Goal: Task Accomplishment & Management: Complete application form

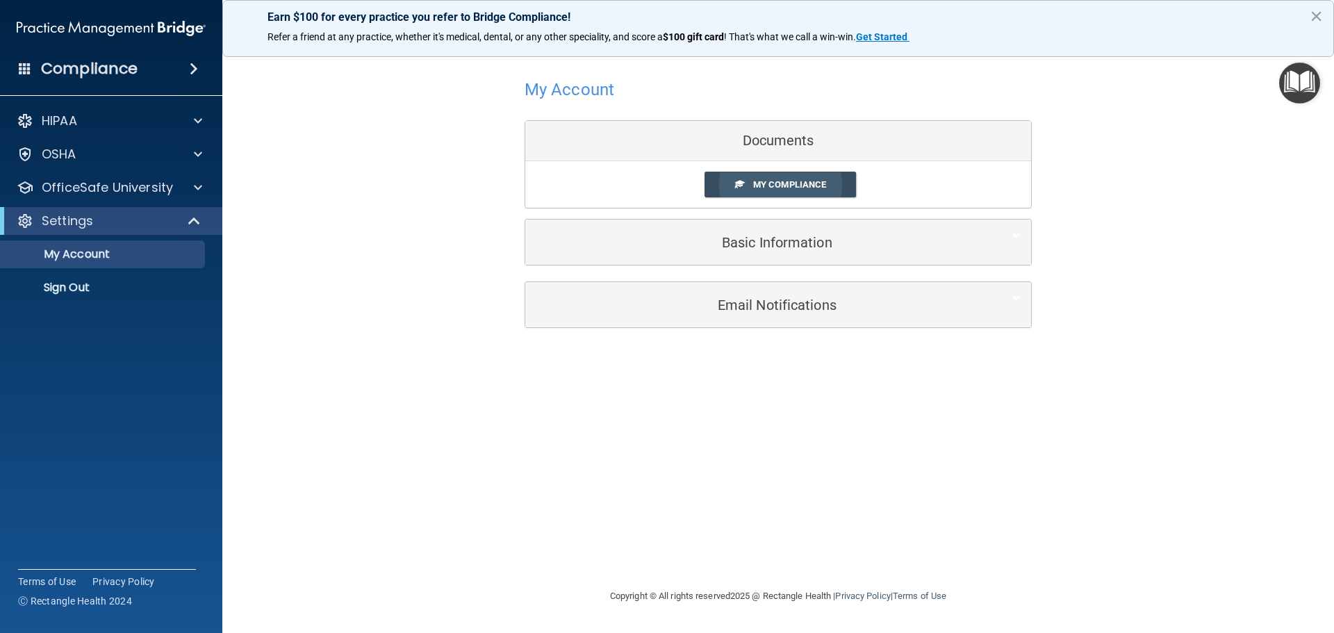
click at [776, 188] on span "My Compliance" at bounding box center [789, 184] width 73 height 10
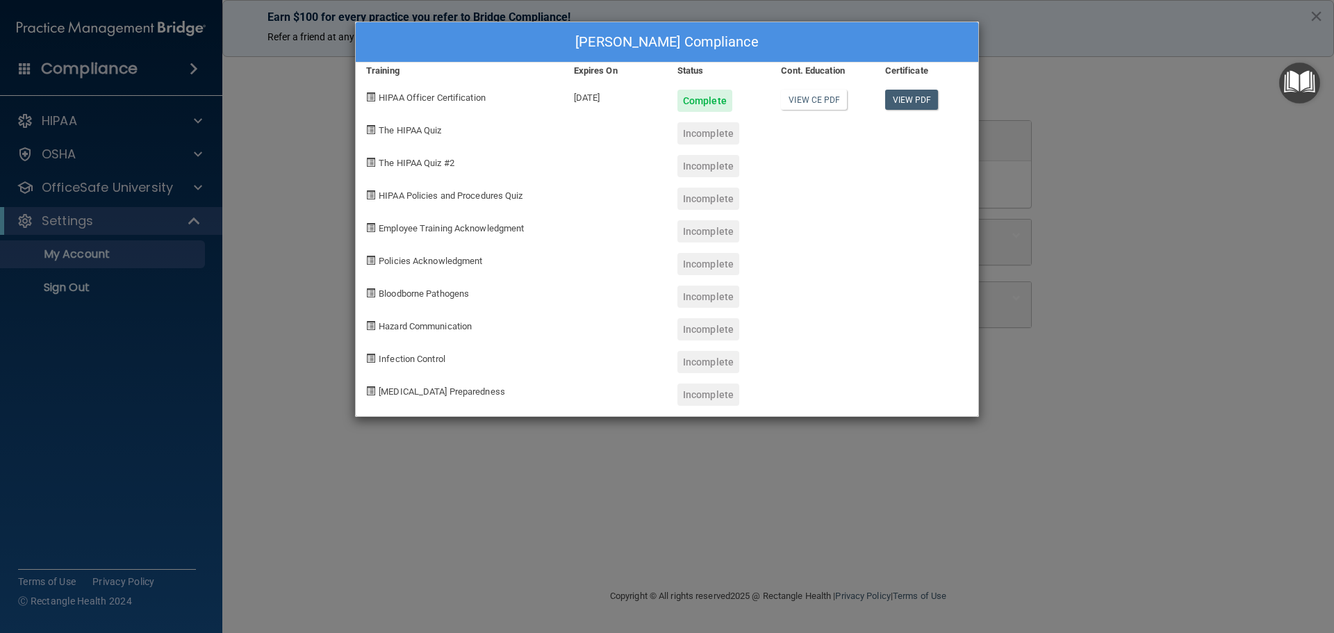
click at [1195, 74] on div "[PERSON_NAME] Compliance Training Expires On Status Cont. Education Certificate…" at bounding box center [667, 316] width 1334 height 633
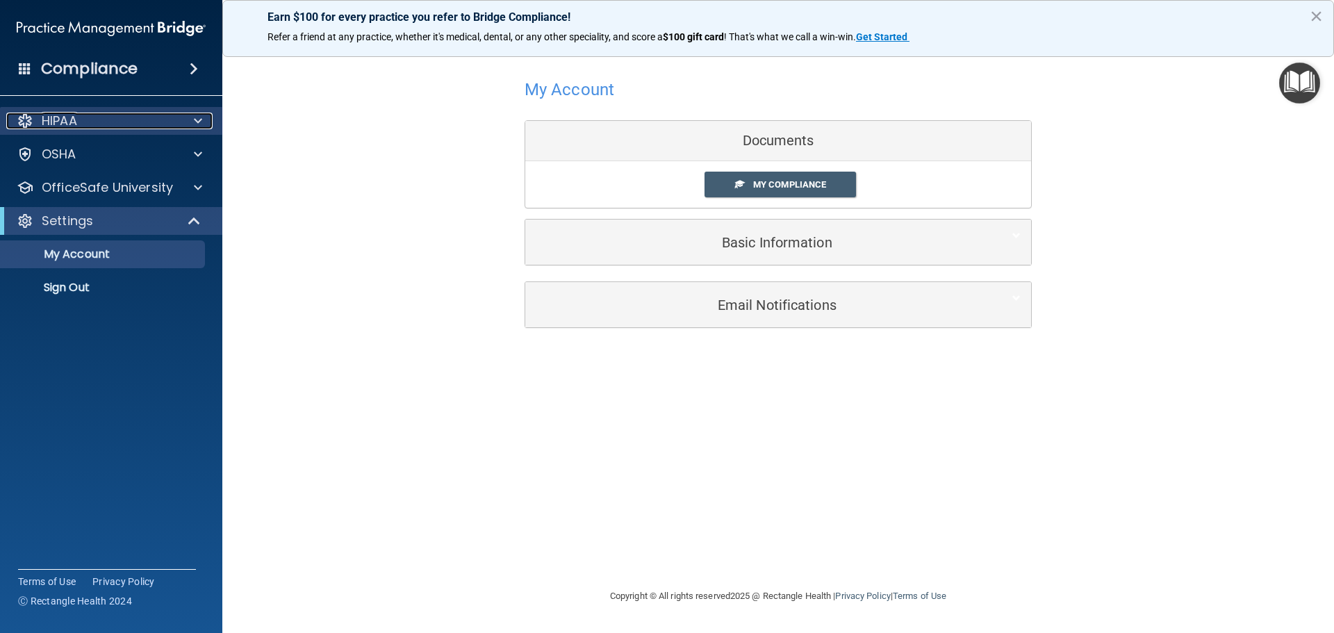
click at [199, 121] on span at bounding box center [198, 121] width 8 height 17
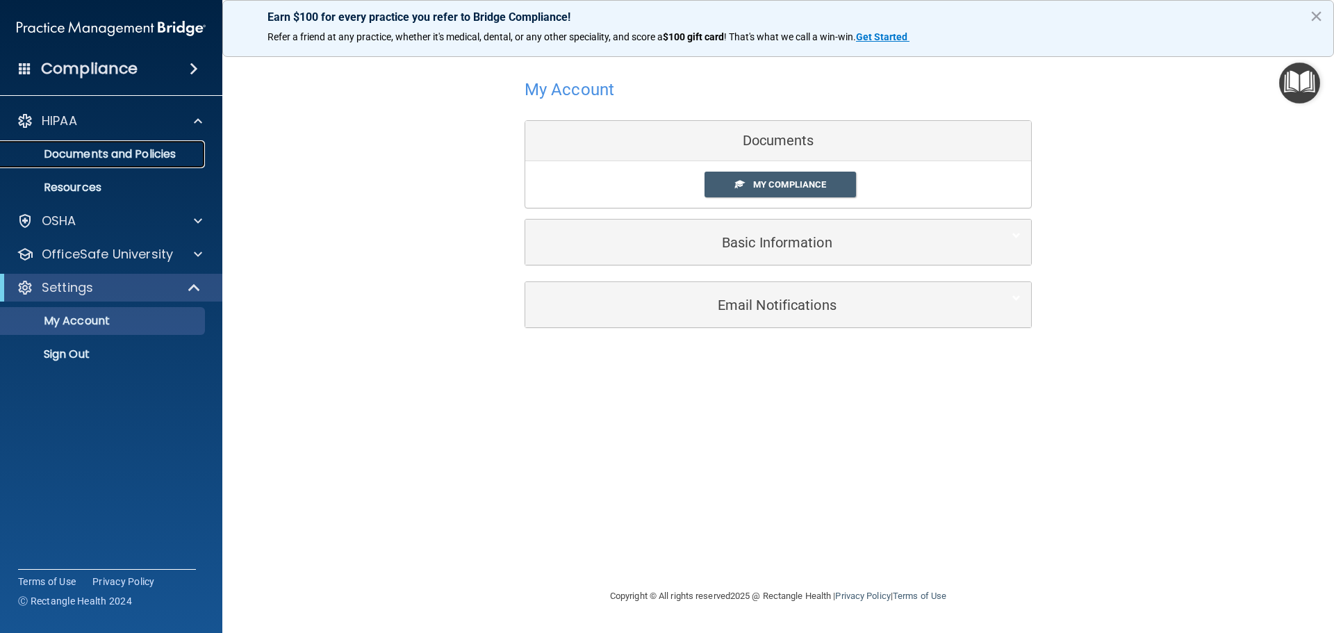
click at [140, 154] on p "Documents and Policies" at bounding box center [104, 154] width 190 height 14
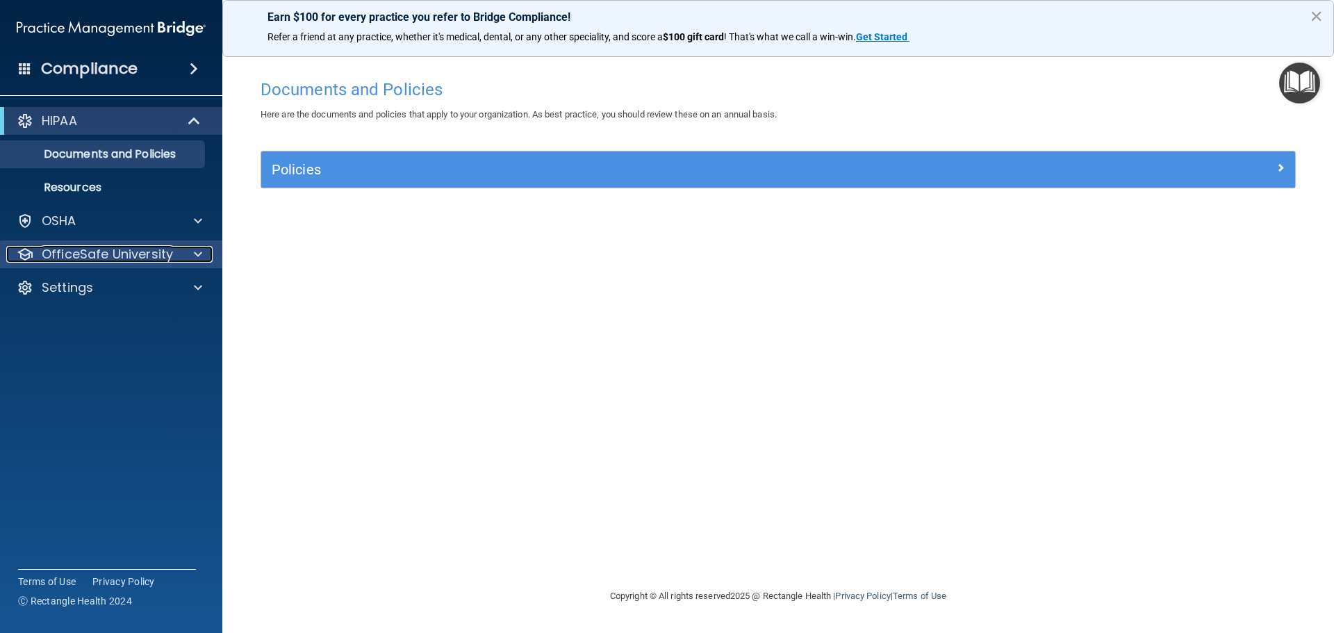
click at [99, 250] on p "OfficeSafe University" at bounding box center [107, 254] width 131 height 17
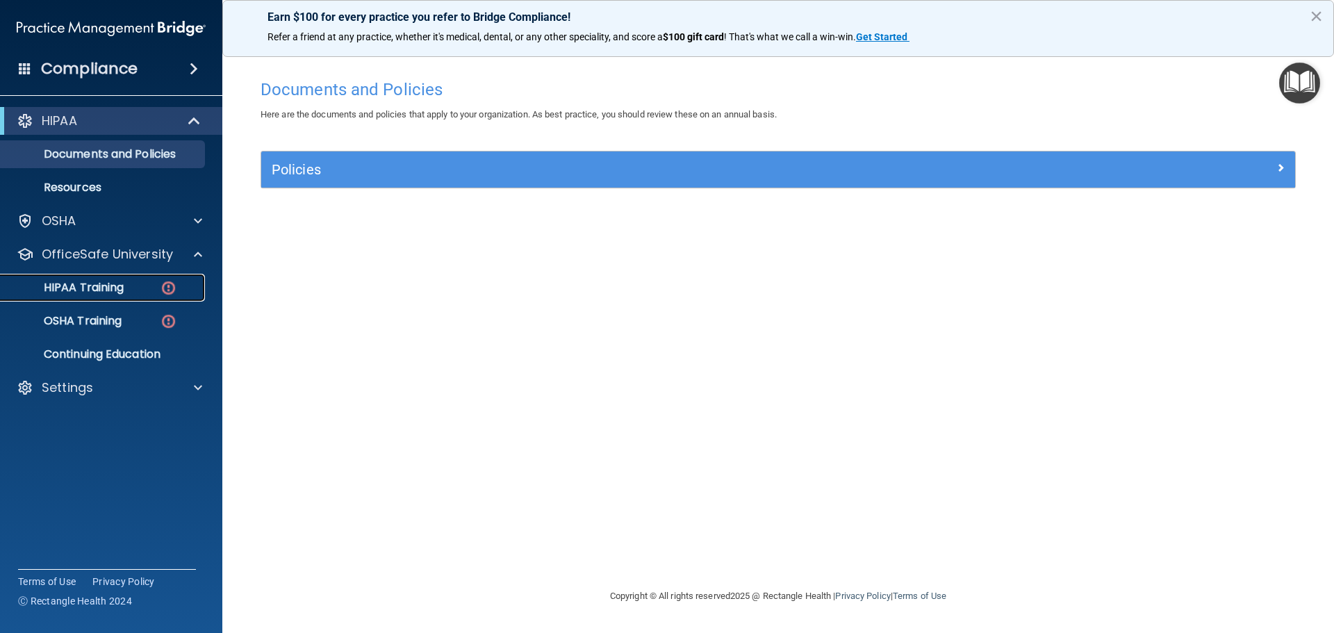
click at [97, 282] on p "HIPAA Training" at bounding box center [66, 288] width 115 height 14
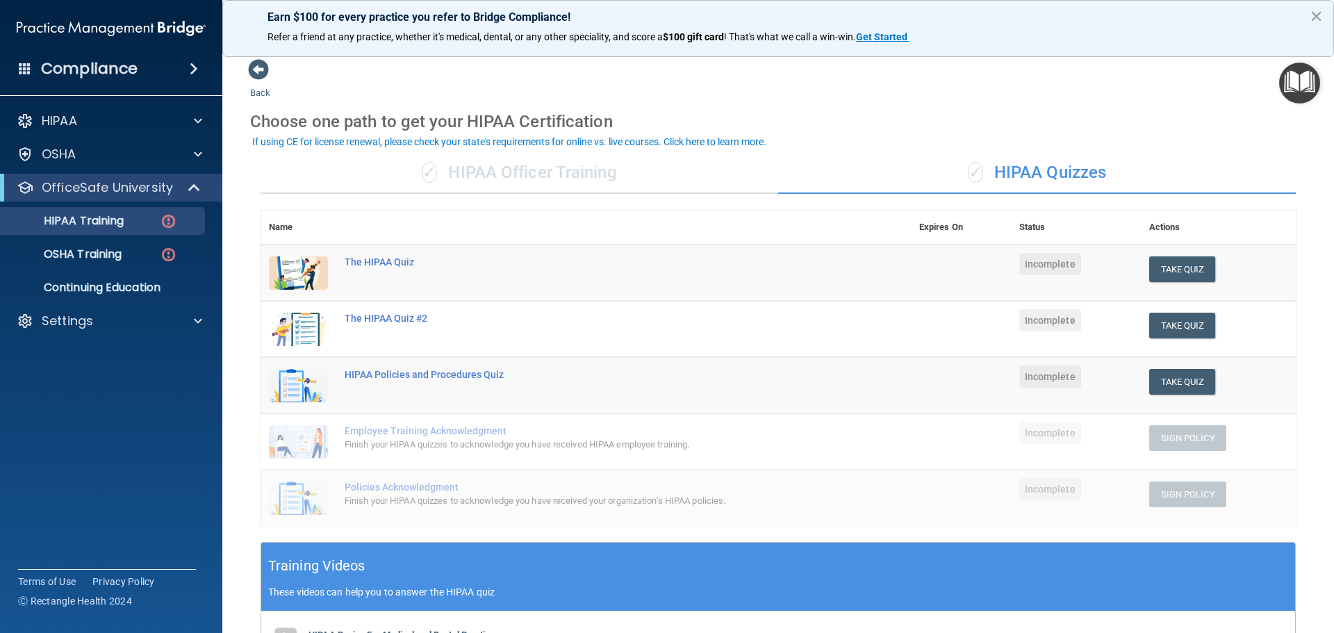
click at [532, 173] on div "✓ HIPAA Officer Training" at bounding box center [520, 173] width 518 height 42
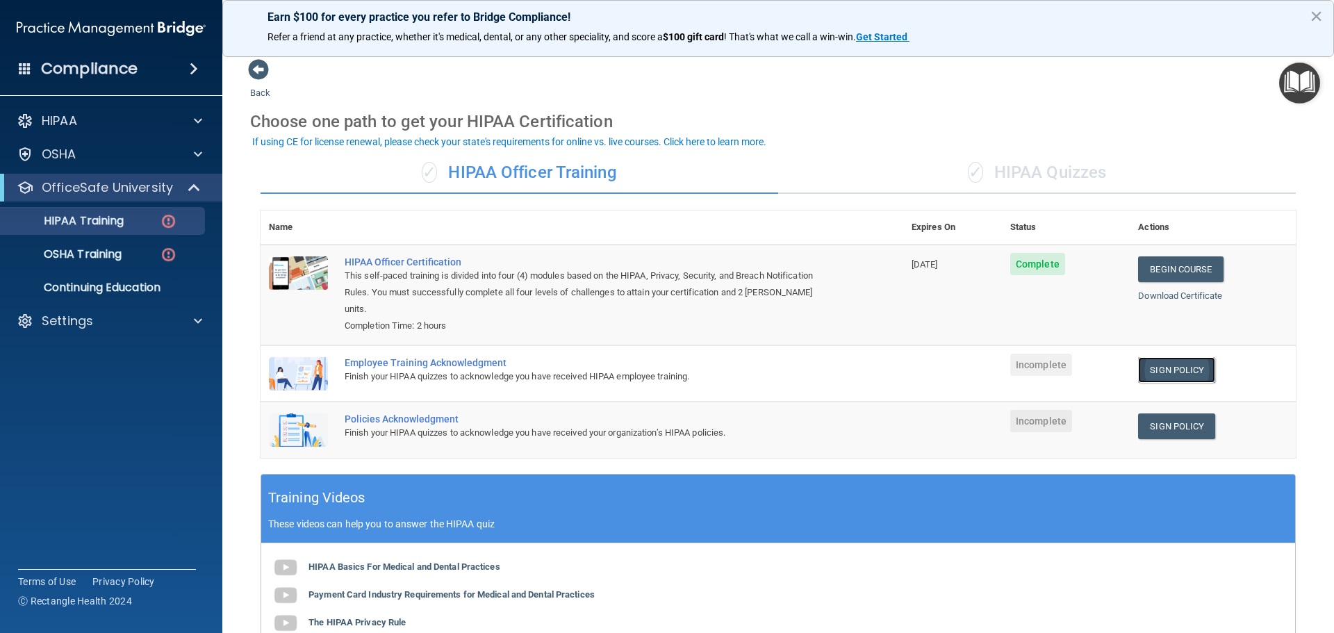
click at [1157, 357] on link "Sign Policy" at bounding box center [1176, 370] width 77 height 26
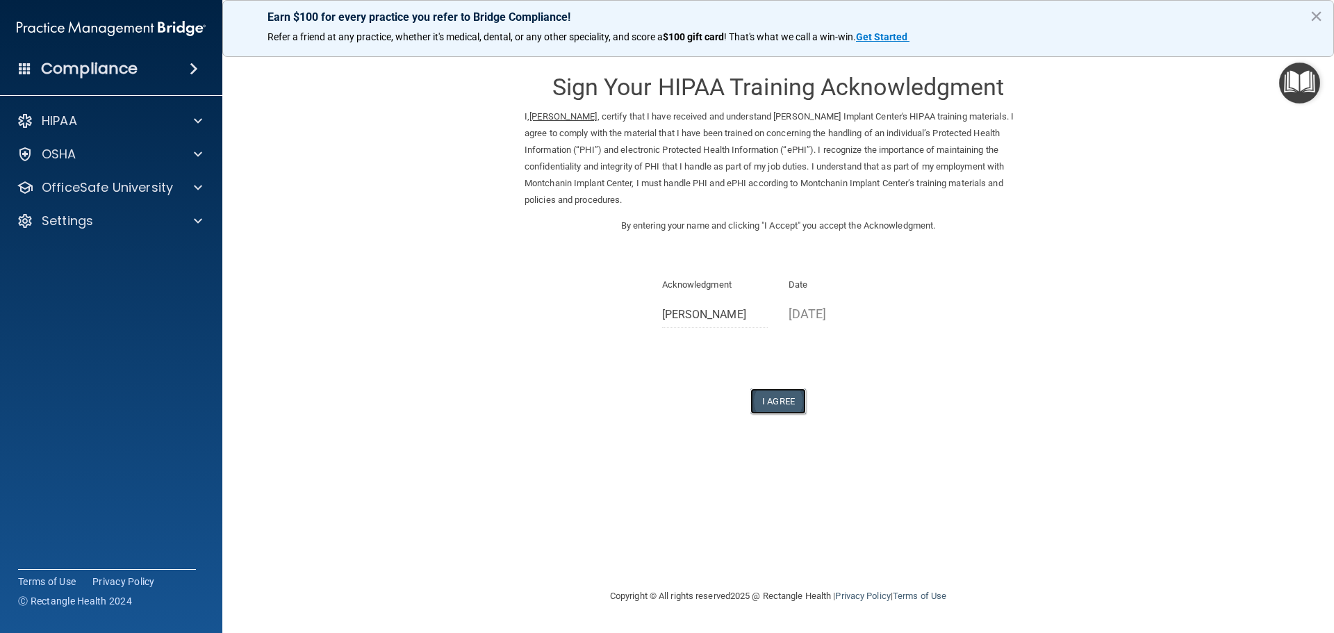
click at [772, 400] on button "I Agree" at bounding box center [779, 402] width 56 height 26
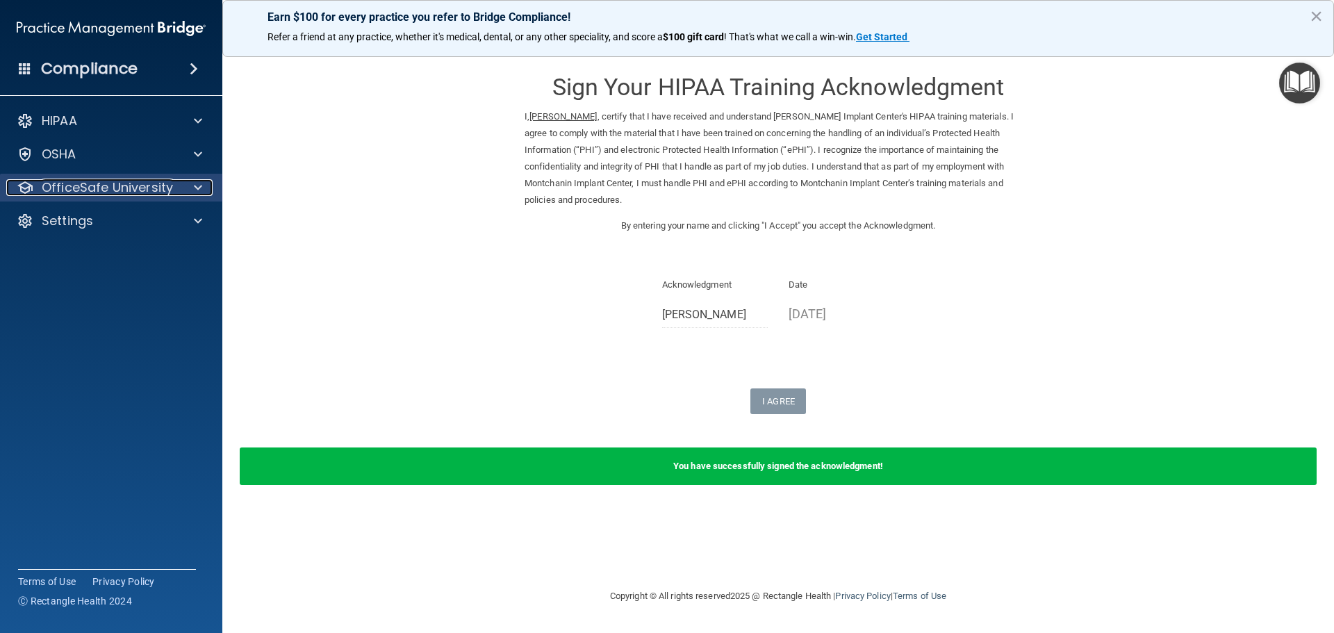
click at [104, 185] on p "OfficeSafe University" at bounding box center [107, 187] width 131 height 17
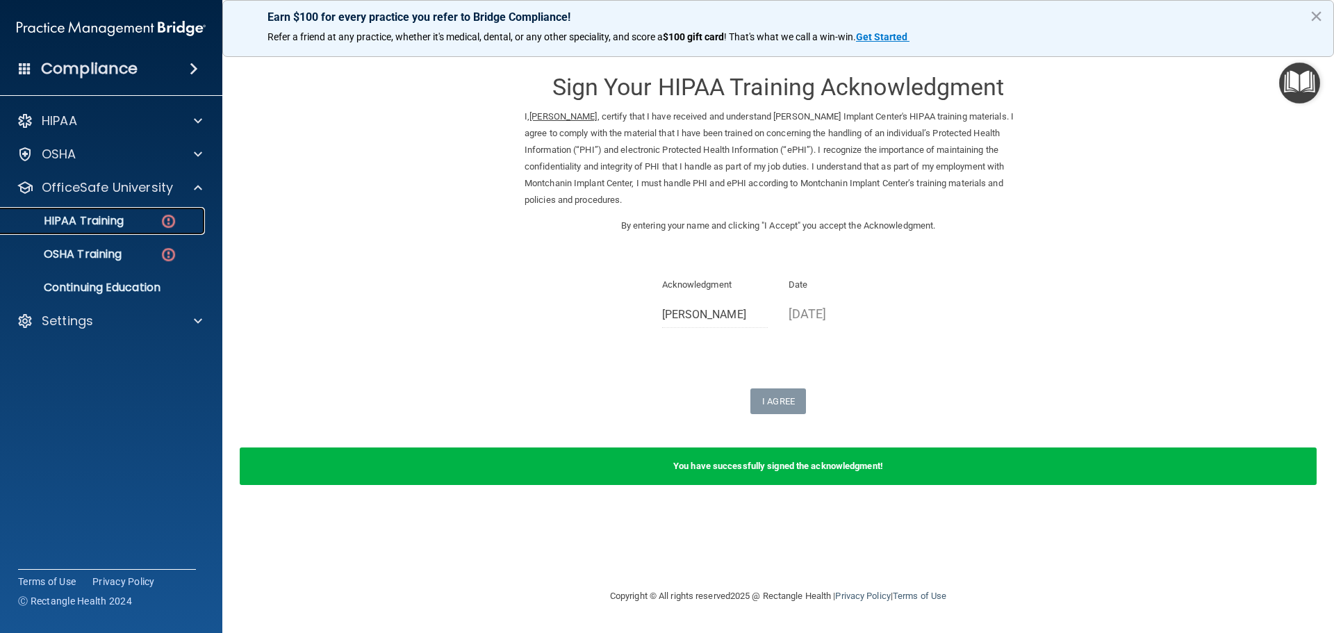
click at [101, 220] on p "HIPAA Training" at bounding box center [66, 221] width 115 height 14
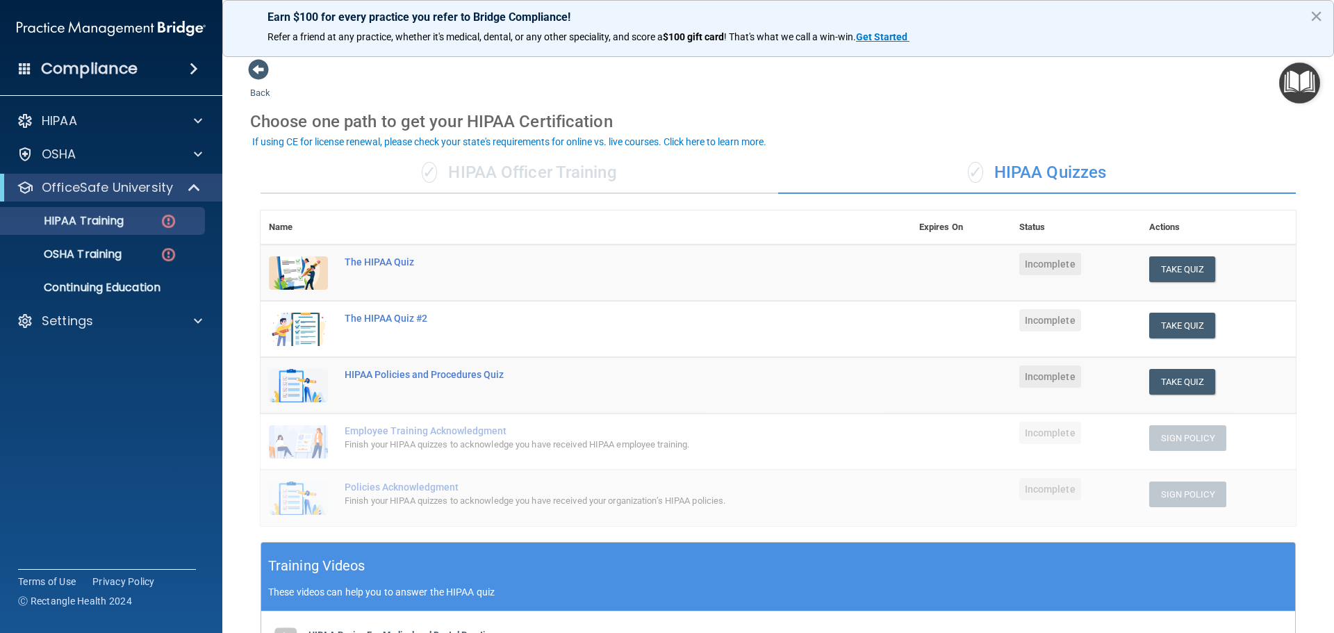
click at [473, 162] on div "✓ HIPAA Officer Training" at bounding box center [520, 173] width 518 height 42
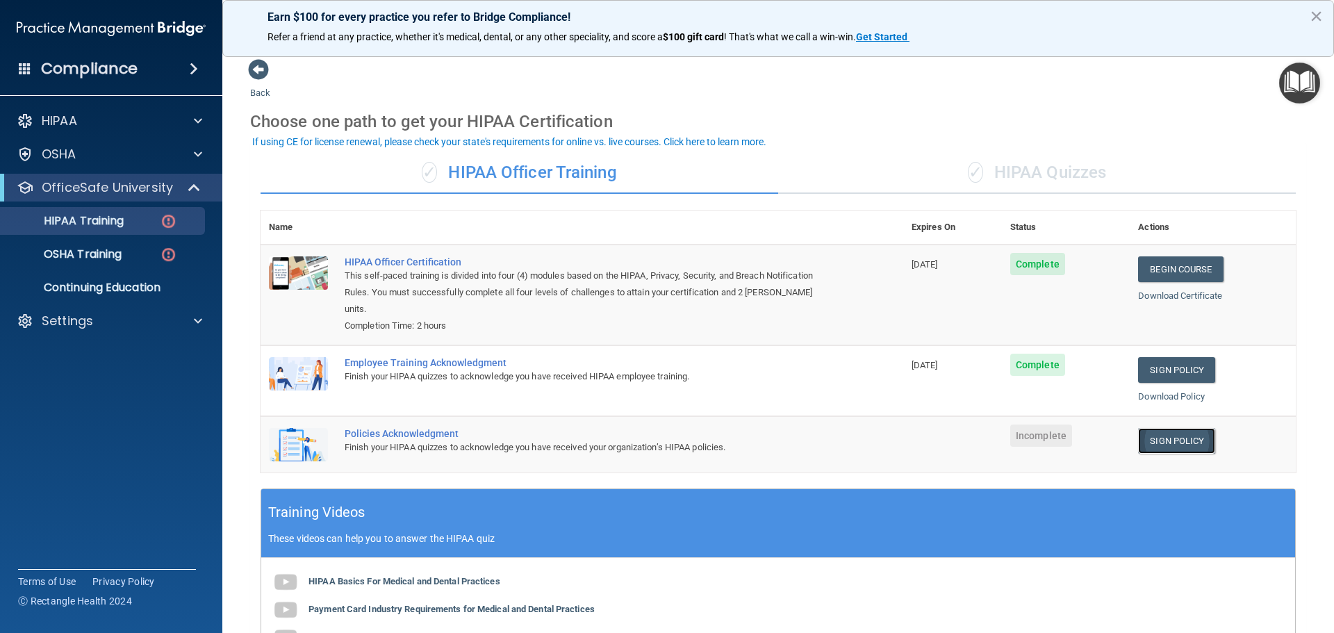
click at [1157, 428] on link "Sign Policy" at bounding box center [1176, 441] width 77 height 26
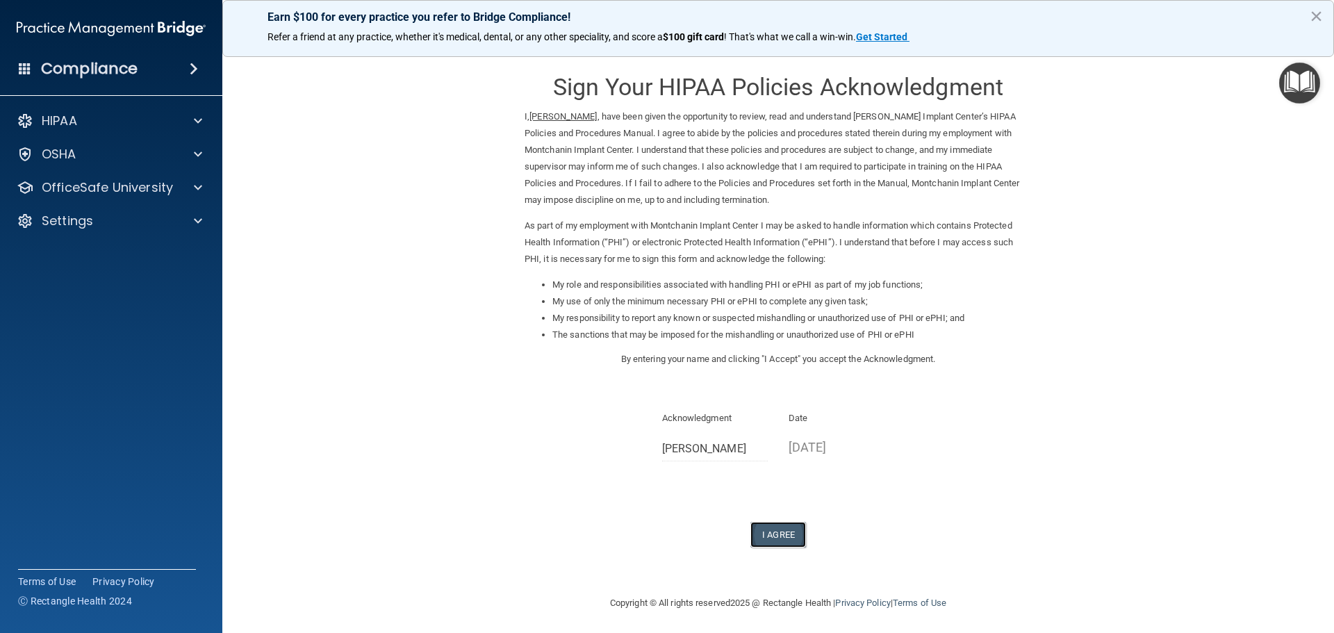
click at [771, 533] on button "I Agree" at bounding box center [779, 535] width 56 height 26
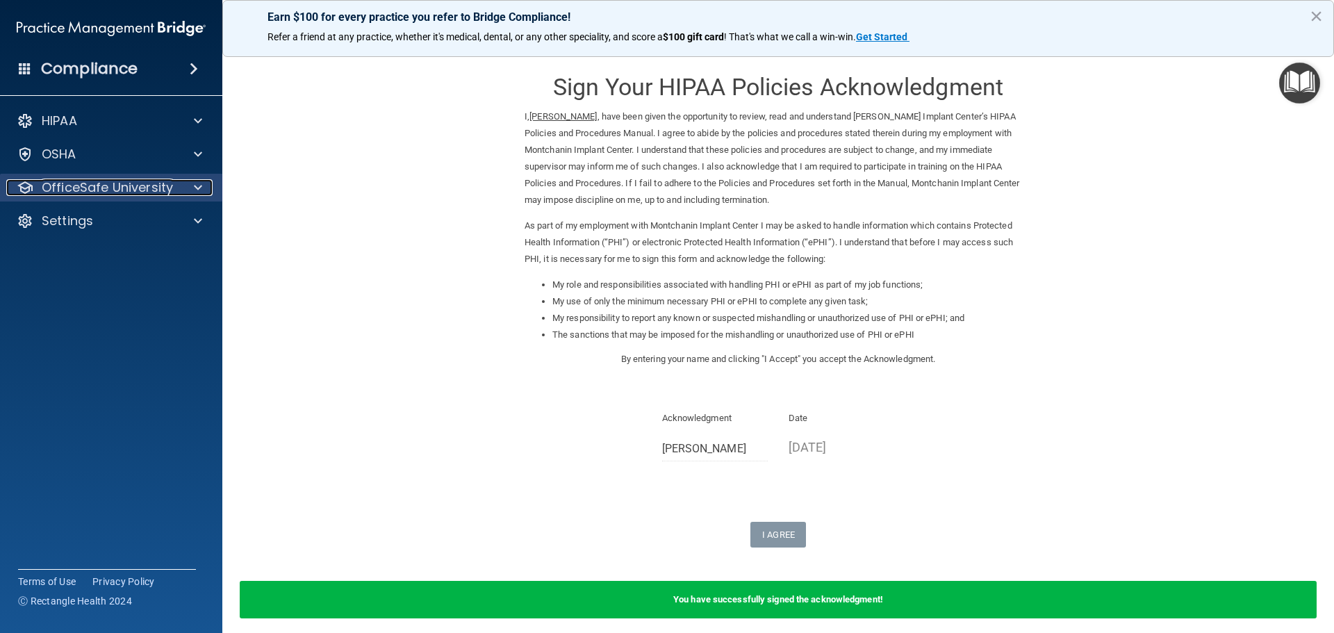
click at [111, 189] on p "OfficeSafe University" at bounding box center [107, 187] width 131 height 17
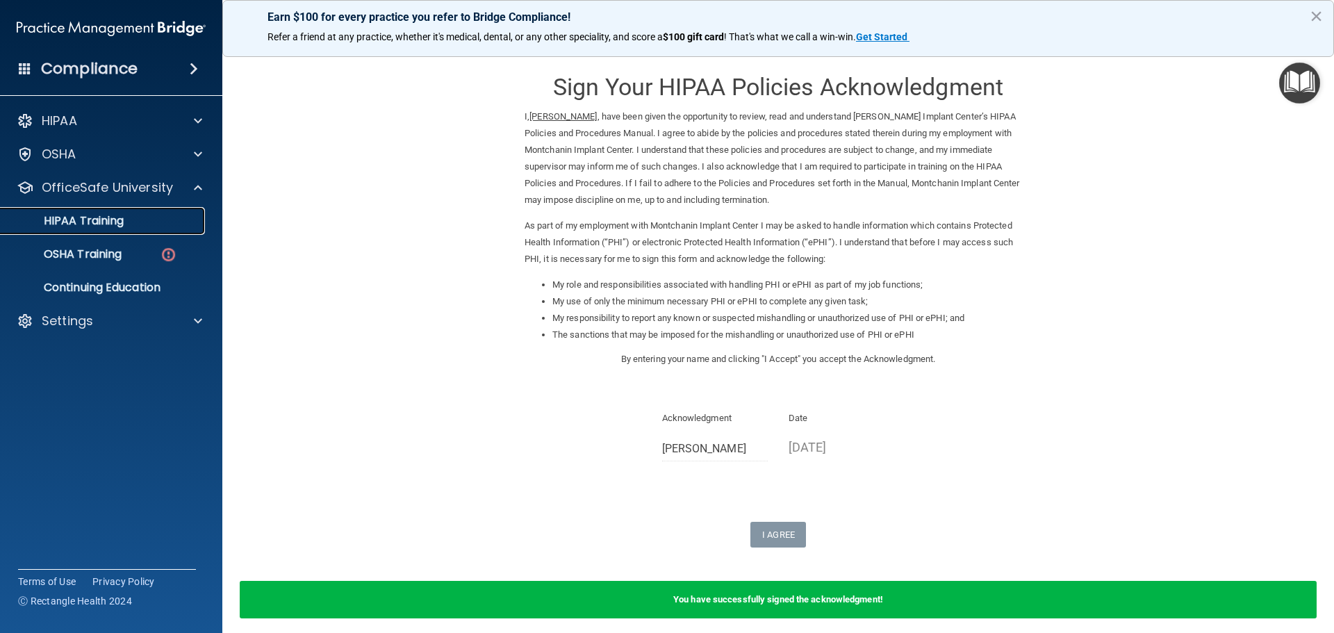
click at [106, 224] on p "HIPAA Training" at bounding box center [66, 221] width 115 height 14
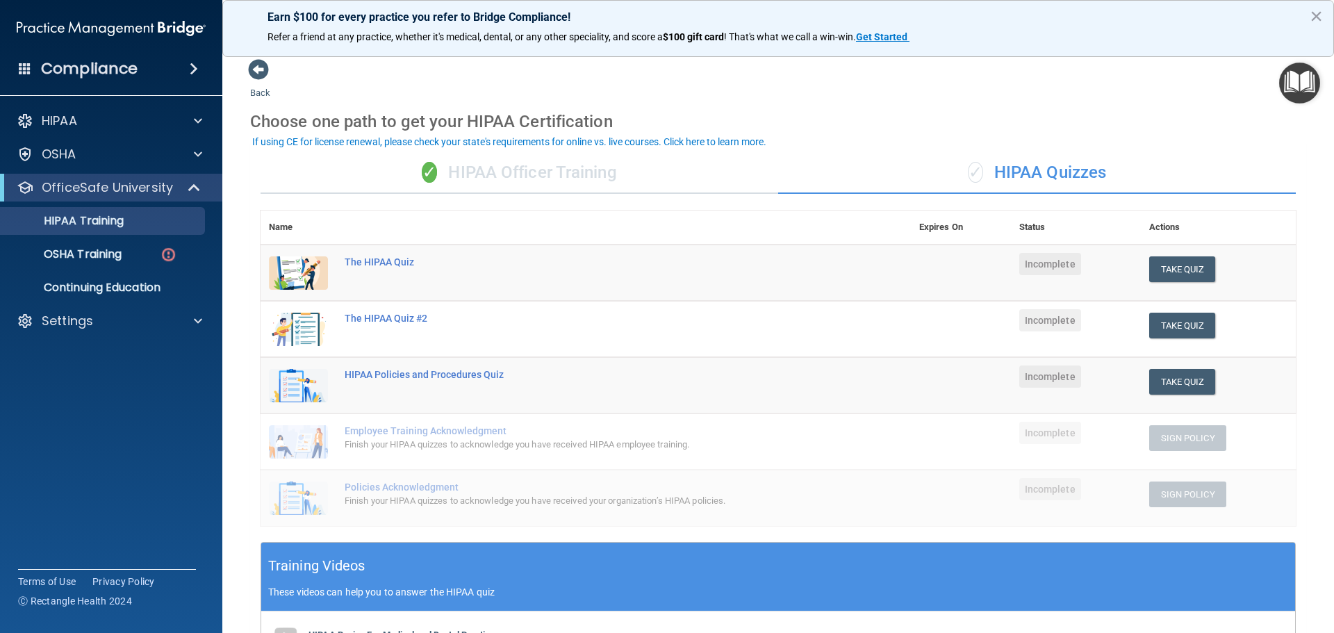
click at [548, 177] on div "✓ HIPAA Officer Training" at bounding box center [520, 173] width 518 height 42
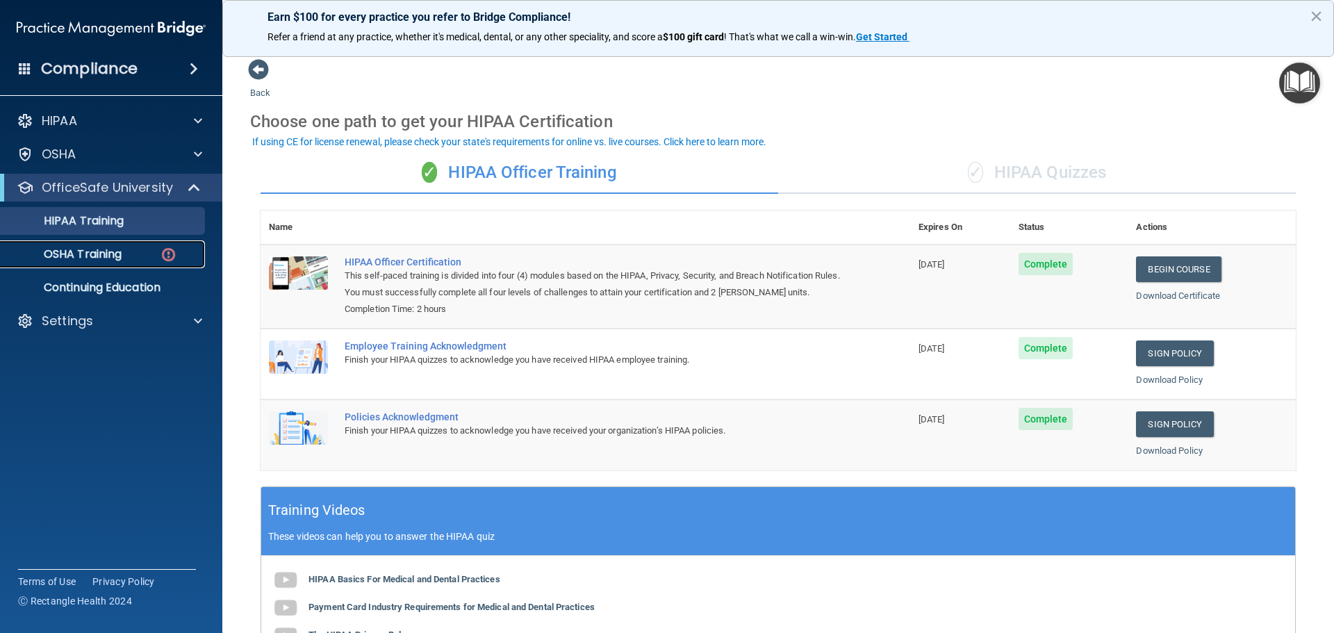
click at [109, 256] on p "OSHA Training" at bounding box center [65, 254] width 113 height 14
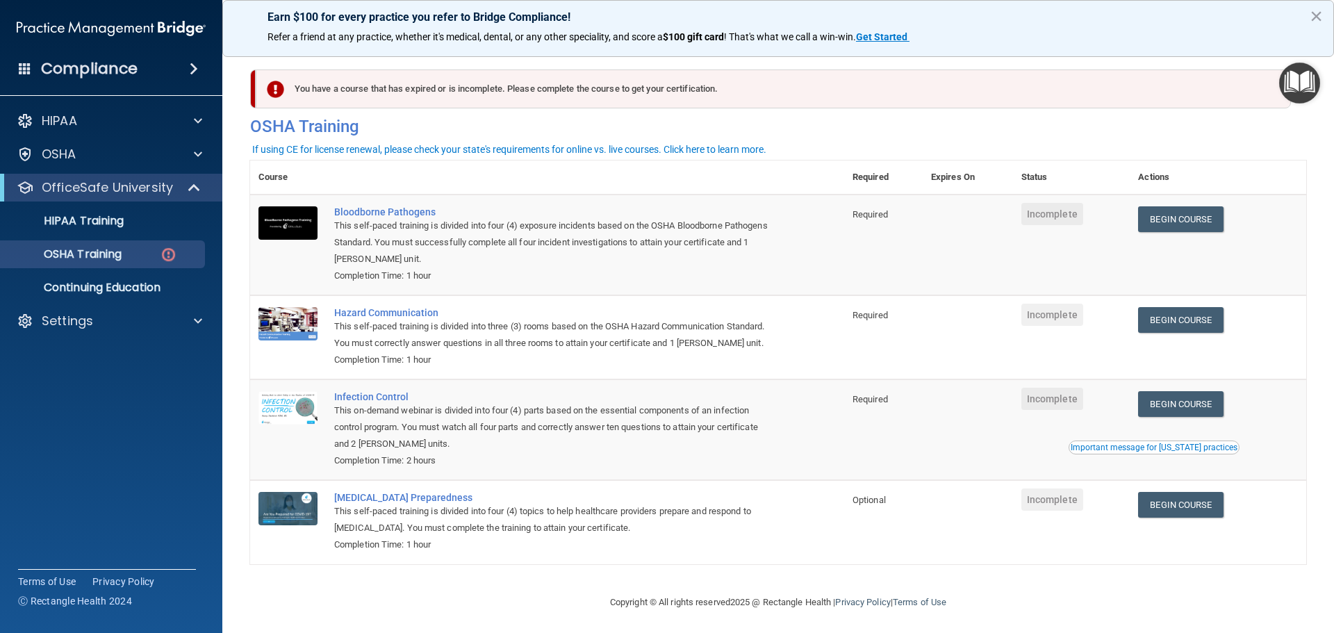
click at [342, 92] on div "You have a course that has expired or is incomplete. Please complete the course…" at bounding box center [774, 89] width 1036 height 39
click at [1159, 219] on link "Begin Course" at bounding box center [1180, 219] width 85 height 26
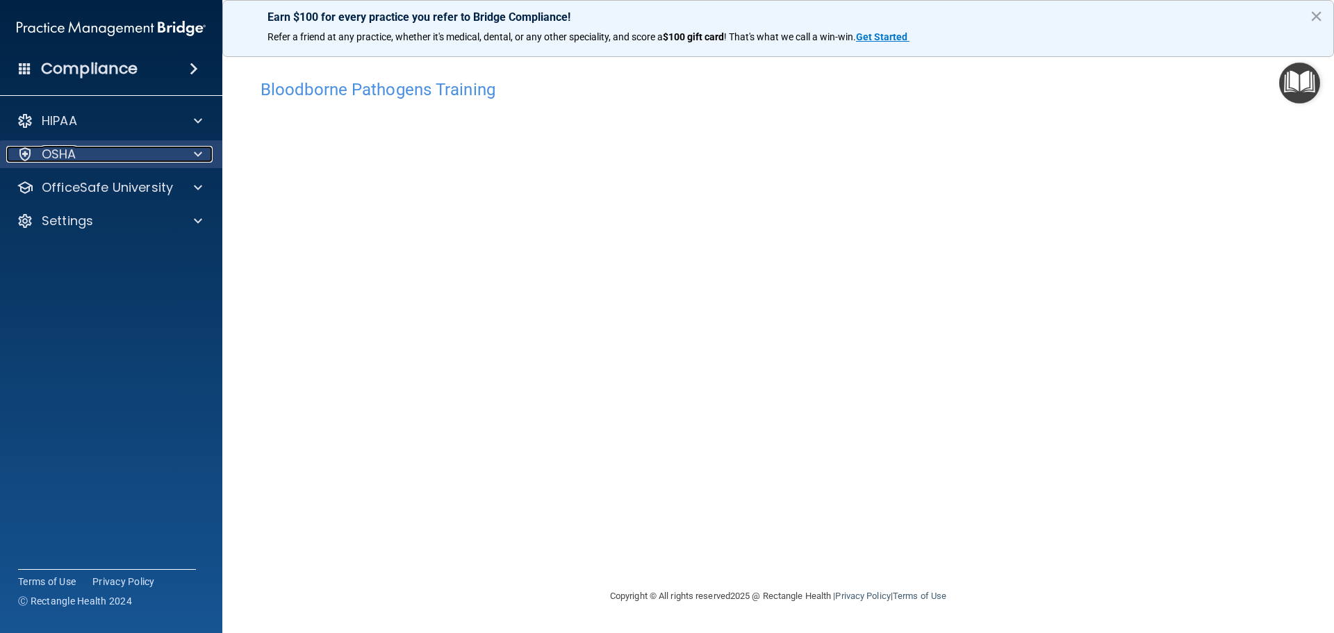
click at [50, 151] on p "OSHA" at bounding box center [59, 154] width 35 height 17
click at [58, 150] on p "OSHA" at bounding box center [59, 154] width 35 height 17
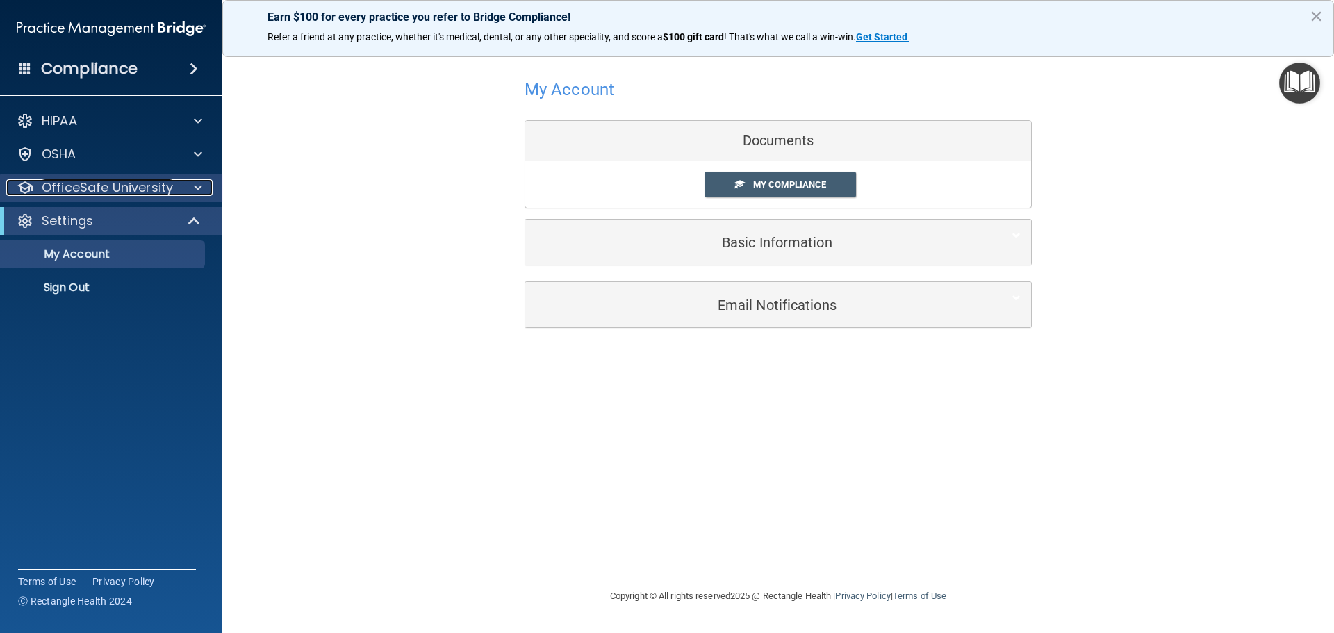
click at [104, 193] on p "OfficeSafe University" at bounding box center [107, 187] width 131 height 17
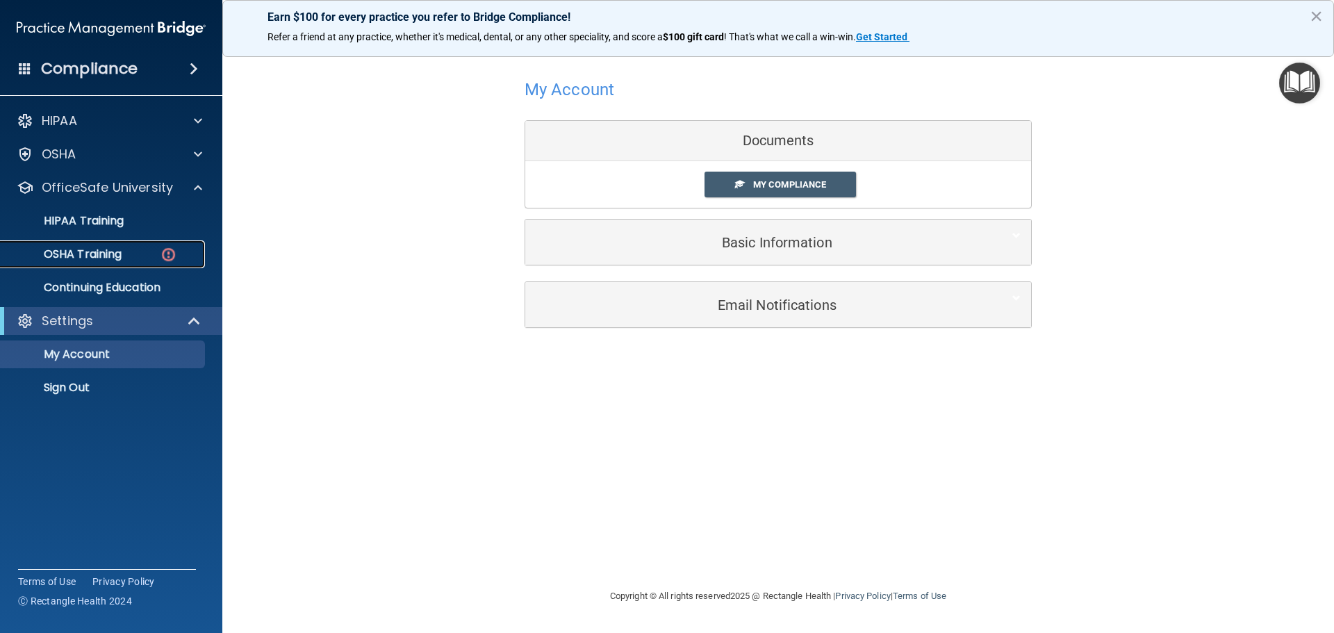
click at [96, 252] on p "OSHA Training" at bounding box center [65, 254] width 113 height 14
